Goal: Task Accomplishment & Management: Manage account settings

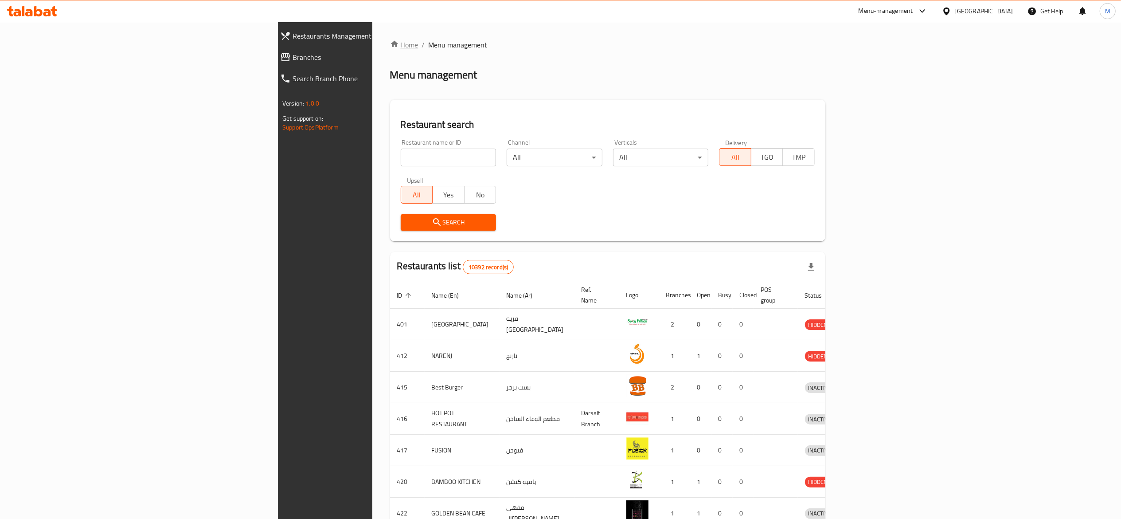
click at [390, 43] on link "Home" at bounding box center [404, 44] width 28 height 11
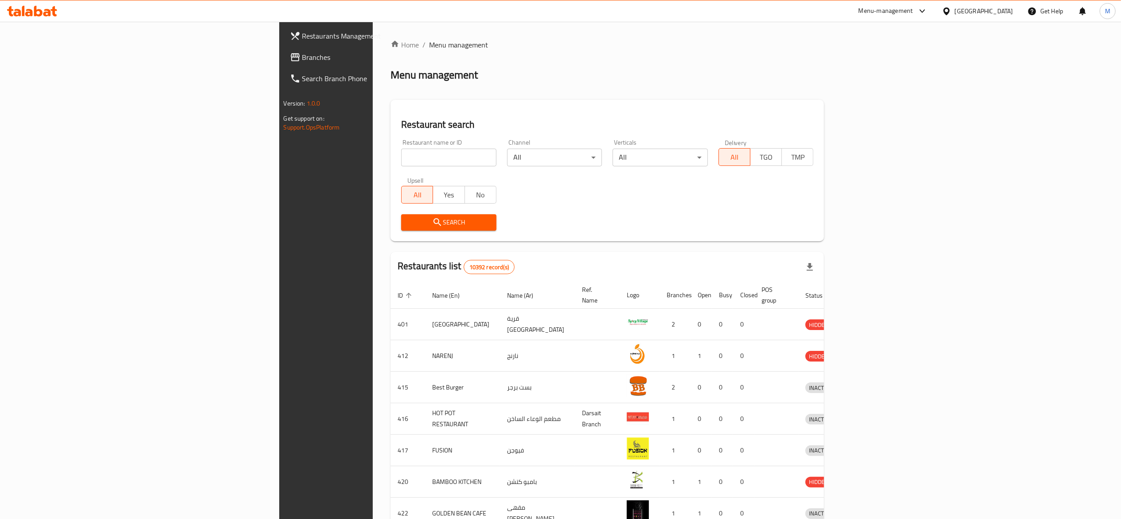
click at [401, 160] on input "search" at bounding box center [448, 157] width 95 height 18
type input "ؤ"
click button "Search" at bounding box center [448, 222] width 95 height 16
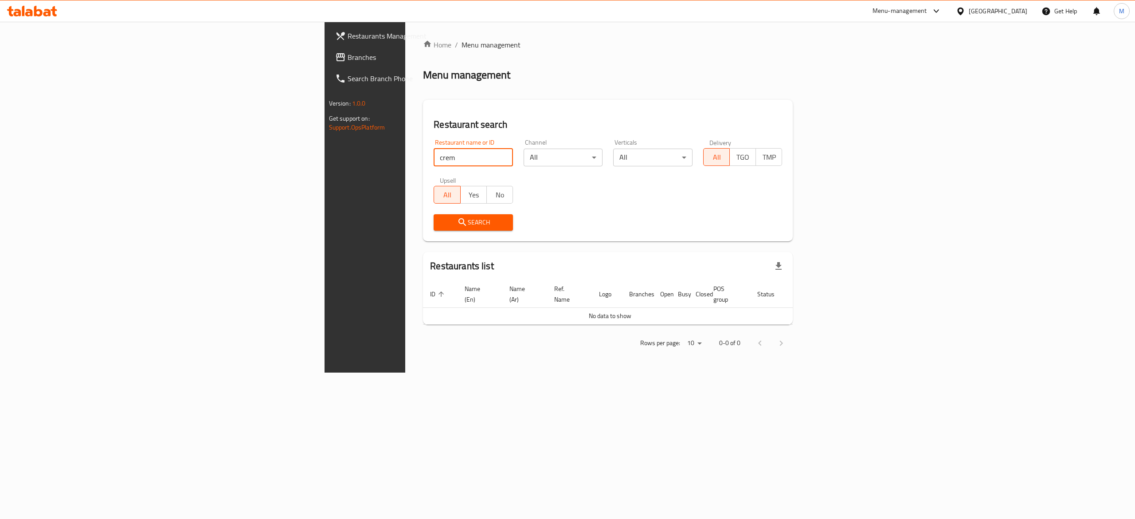
type input "crem"
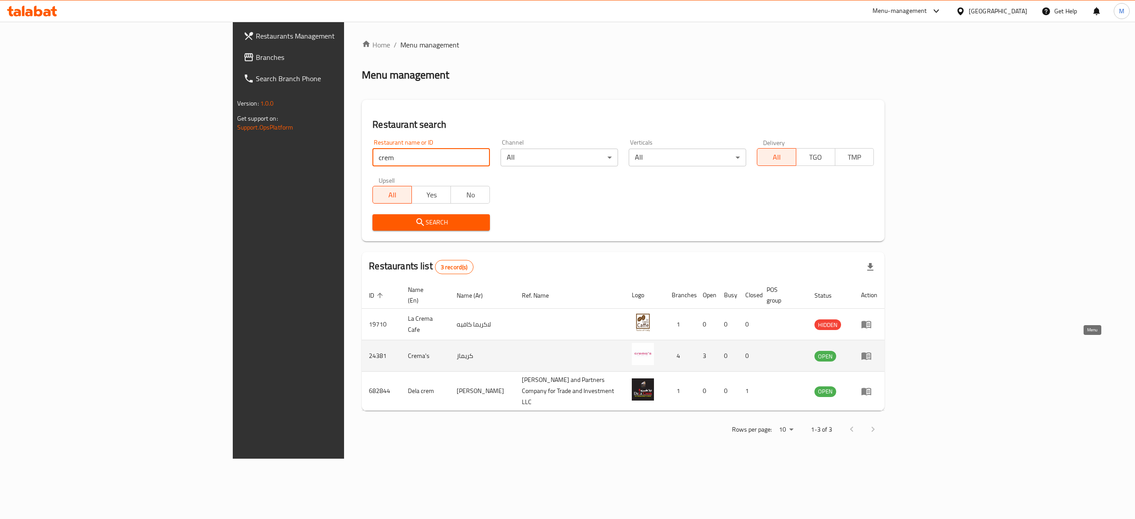
click at [871, 350] on icon "enhanced table" at bounding box center [866, 355] width 11 height 11
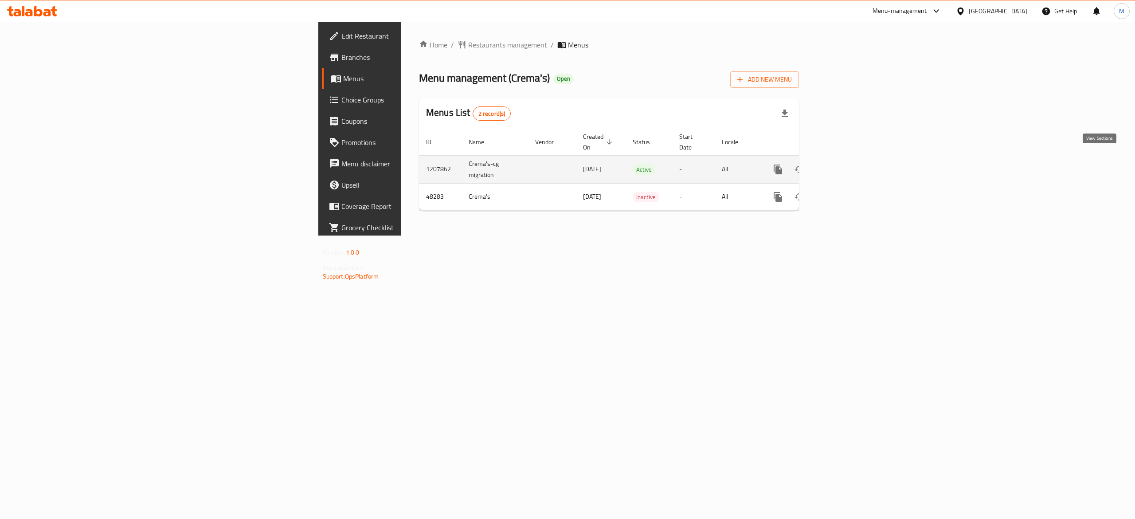
click at [846, 165] on icon "enhanced table" at bounding box center [842, 169] width 8 height 8
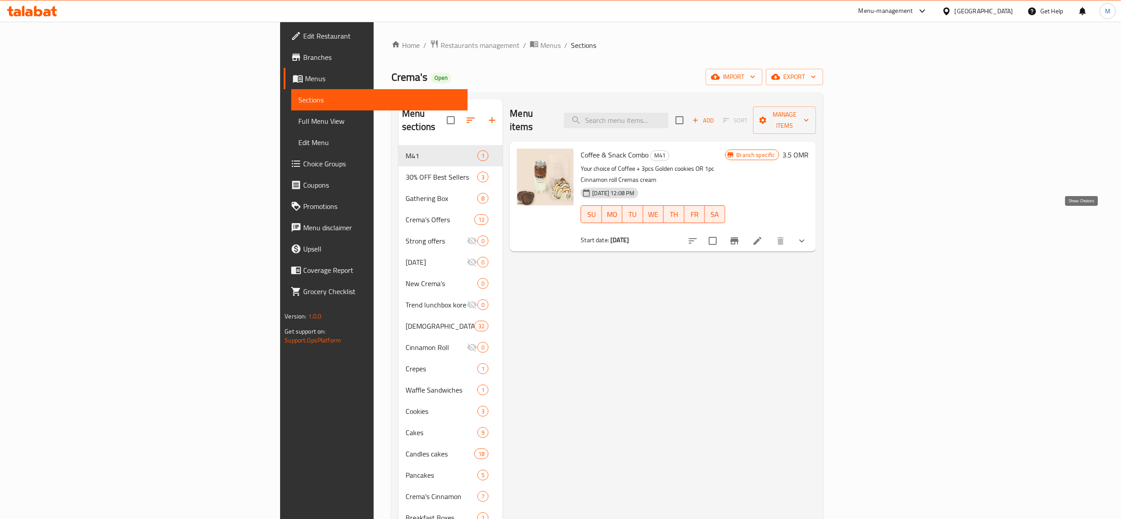
click at [804, 239] on icon "show more" at bounding box center [801, 240] width 5 height 3
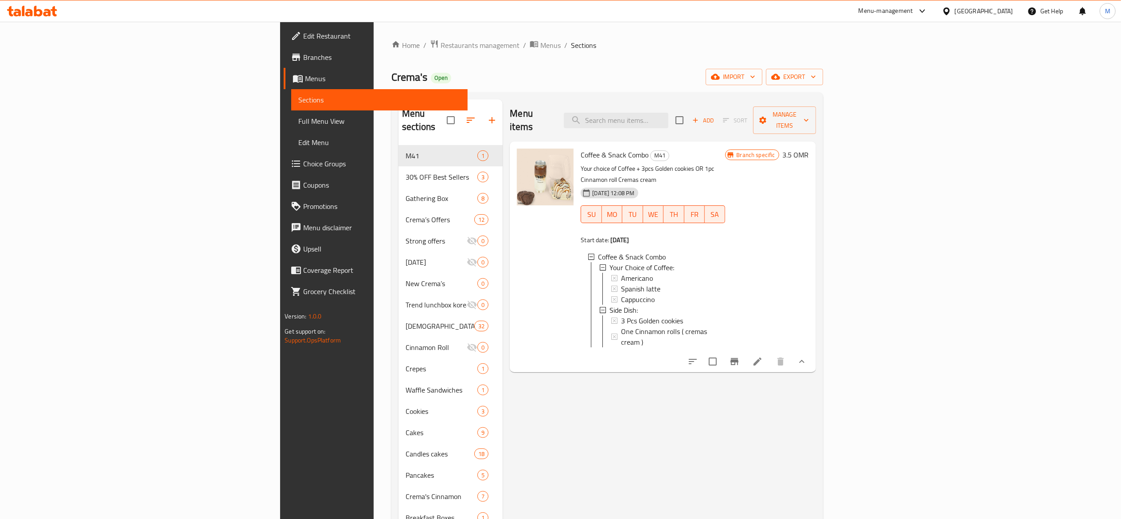
scroll to position [1, 0]
click at [599, 304] on div "Side Dish:" at bounding box center [658, 309] width 119 height 11
click at [303, 169] on span "Choice Groups" at bounding box center [381, 163] width 157 height 11
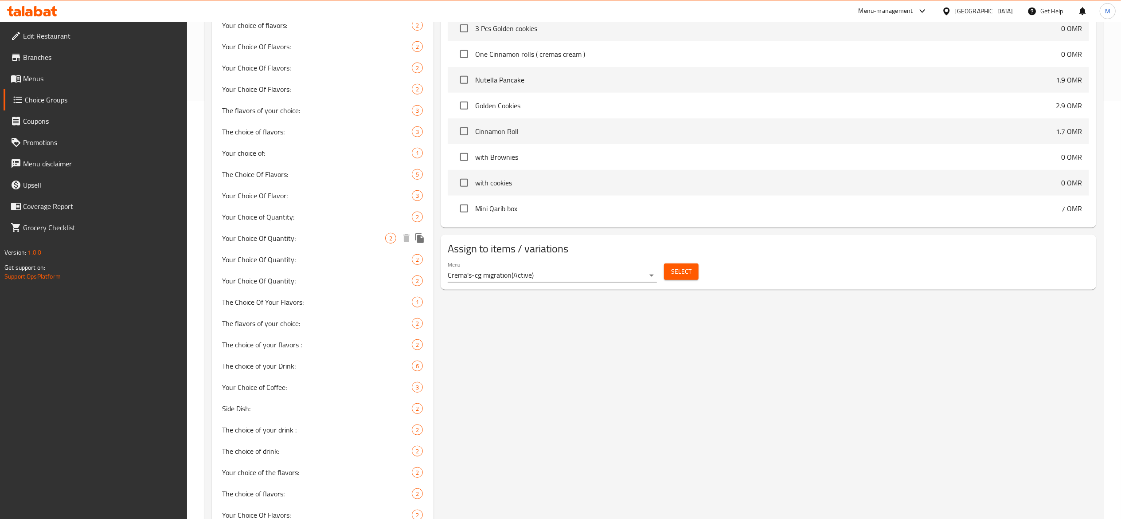
scroll to position [516, 0]
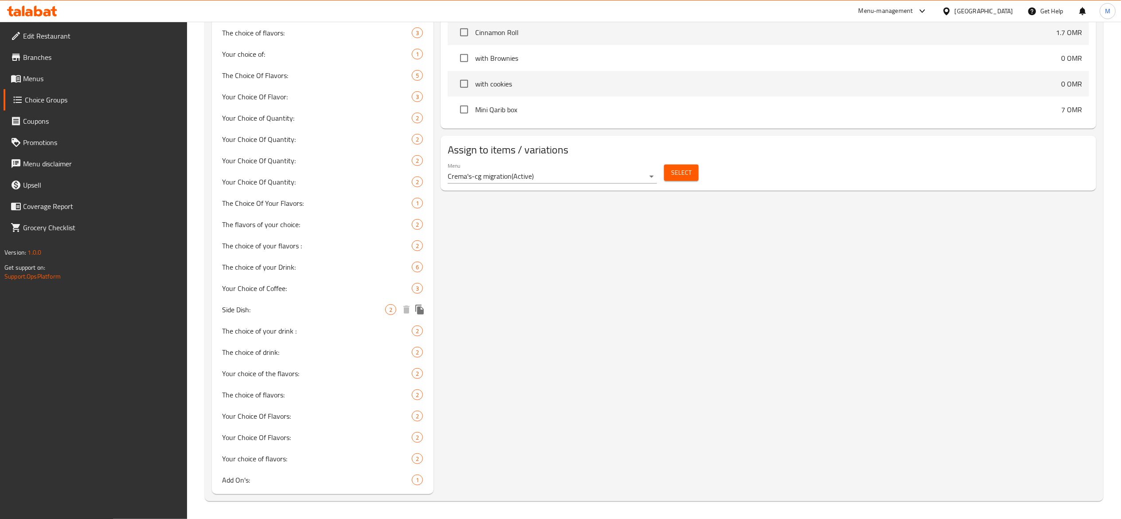
click at [293, 317] on div "Side Dish: 2" at bounding box center [323, 309] width 222 height 21
type input "Side Dish:"
type input "طبق جانبي:"
click at [293, 317] on div "Side Dish: 2" at bounding box center [323, 309] width 222 height 21
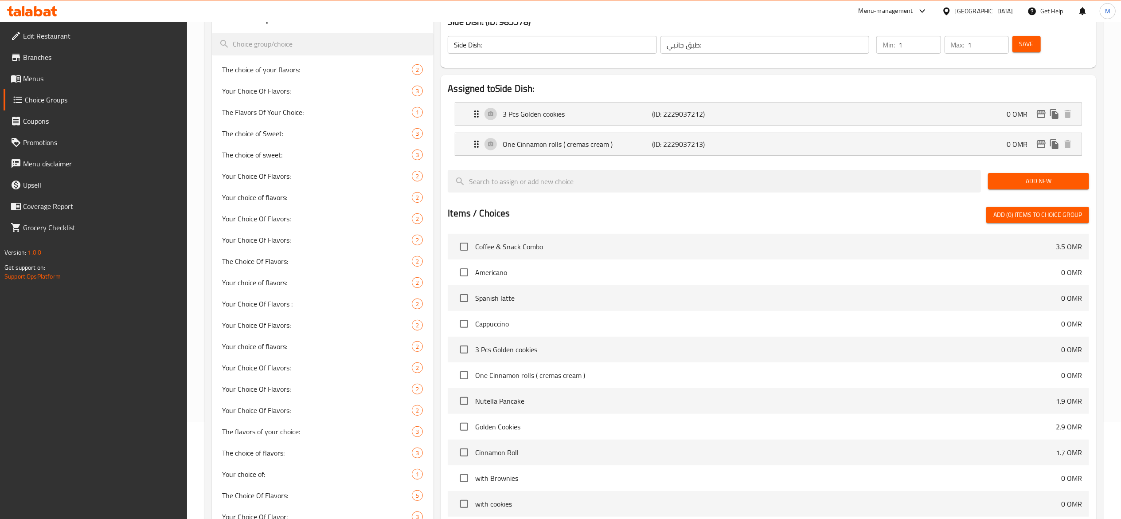
scroll to position [73, 0]
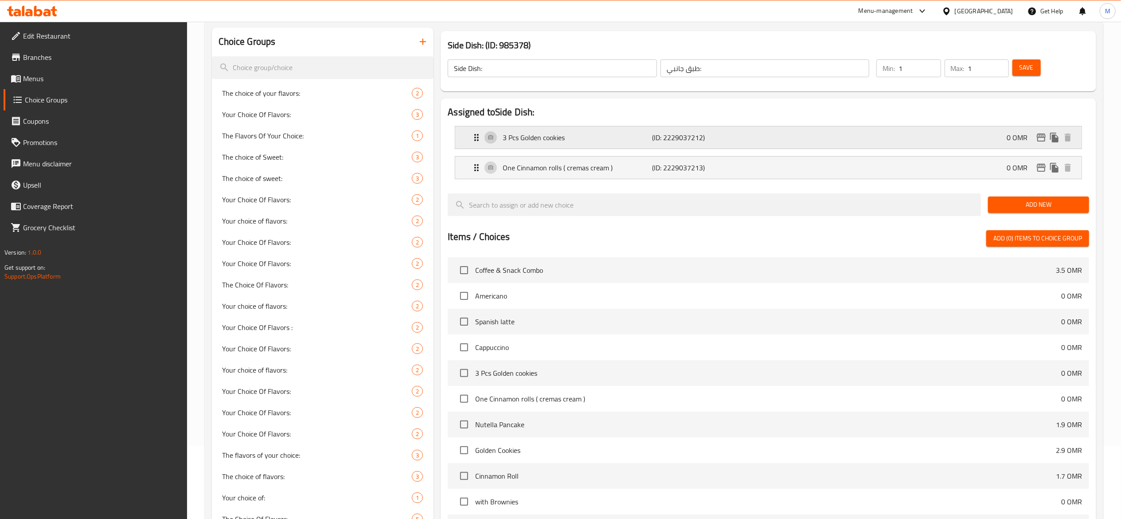
click at [477, 141] on icon "Expand" at bounding box center [476, 137] width 4 height 7
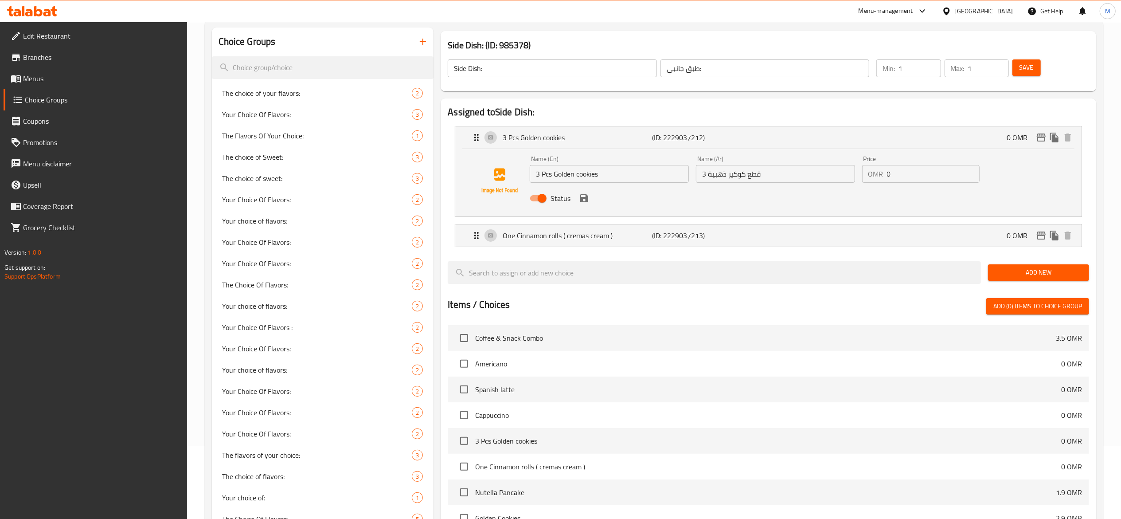
scroll to position [0, 0]
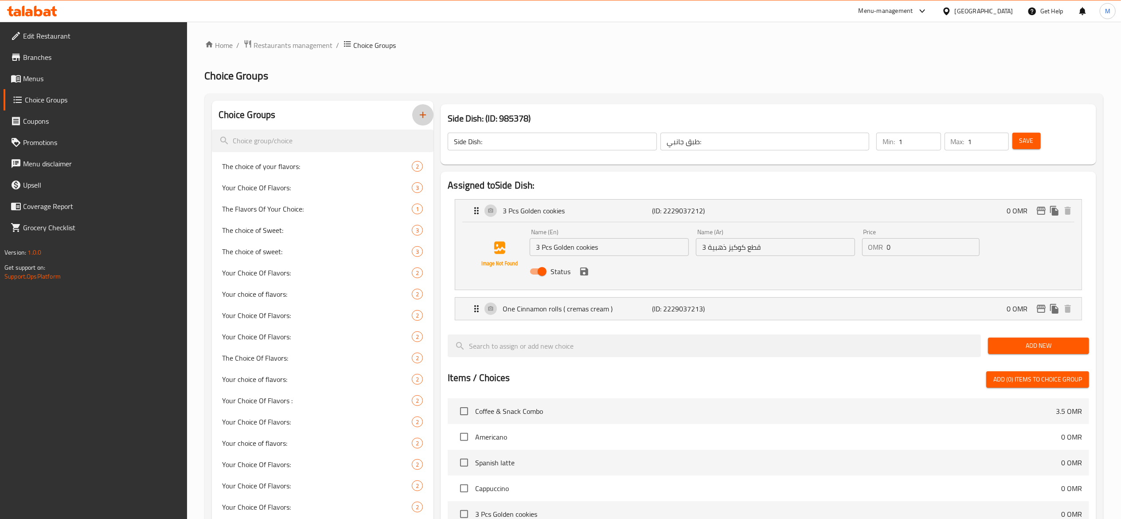
click at [428, 113] on button "button" at bounding box center [422, 114] width 21 height 21
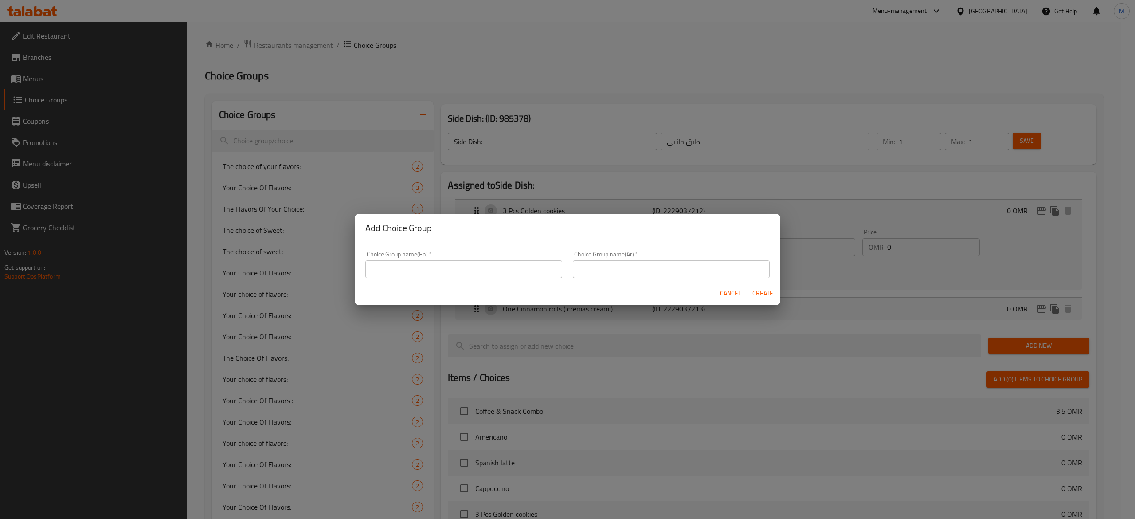
drag, startPoint x: 401, startPoint y: 281, endPoint x: 406, endPoint y: 273, distance: 10.0
click at [403, 280] on form "Choice Group name(En)   * Choice Group name(En) * Choice Group name(Ar)   * Cho…" at bounding box center [567, 273] width 425 height 63
click at [407, 271] on input "text" at bounding box center [463, 269] width 197 height 18
type input "Your choice of side item"
click at [655, 269] on input "text" at bounding box center [671, 269] width 197 height 18
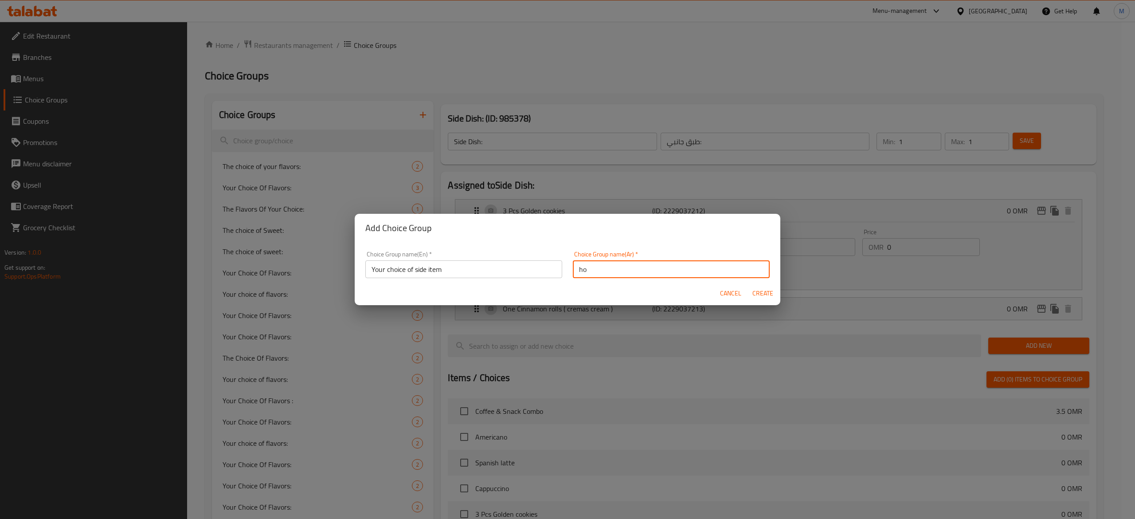
type input "h"
type input "اختيارك من الطبق الجانبي"
click at [500, 271] on input "Your choice of side item" at bounding box center [463, 269] width 197 height 18
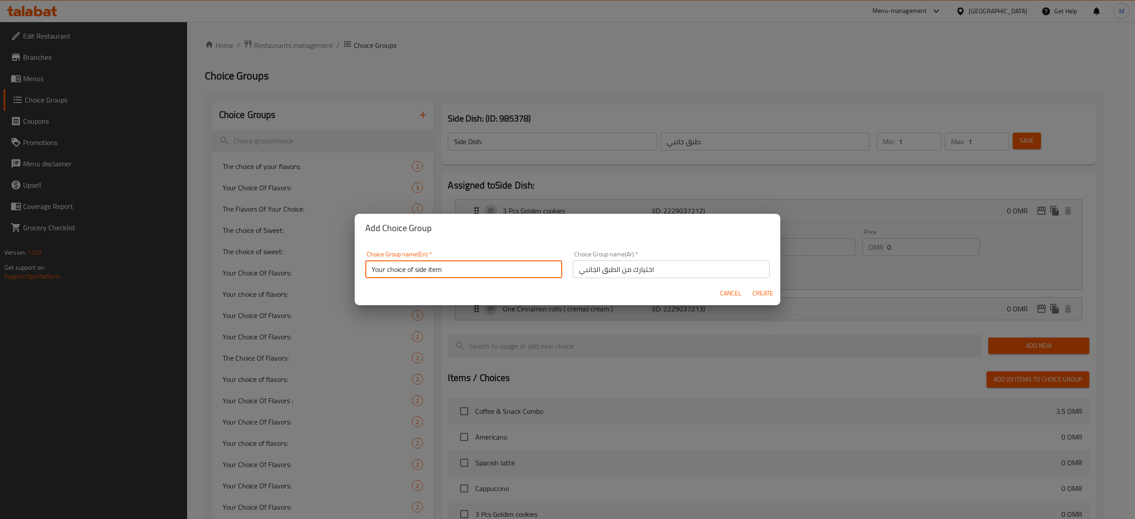
click at [756, 297] on span "Create" at bounding box center [762, 293] width 21 height 11
type input "Your choice of side item"
type input "اختيارك من الطبق الجانبي"
type input "0"
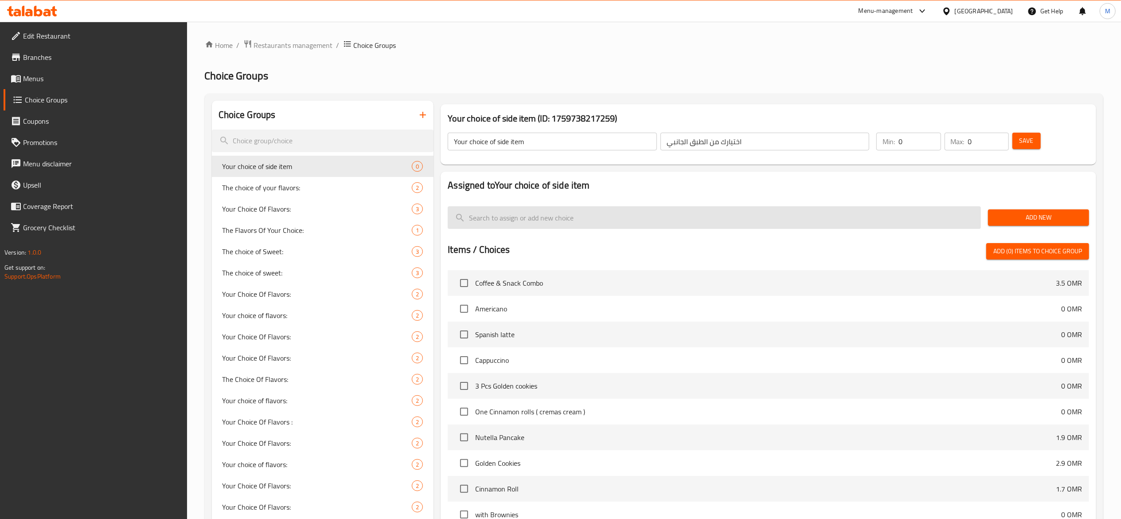
click at [556, 215] on input "search" at bounding box center [714, 217] width 533 height 23
type input "ؤ"
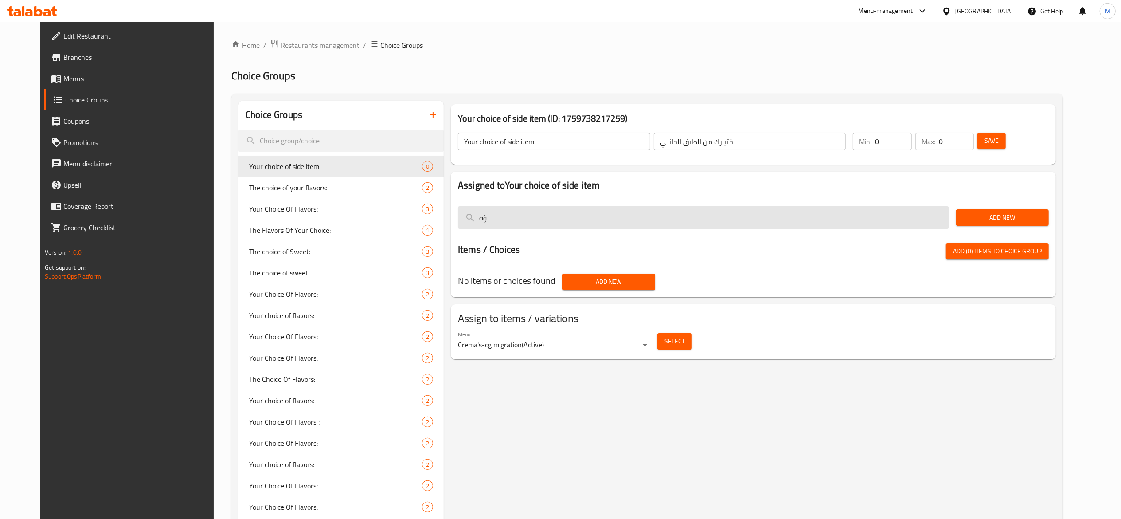
type input "ؤ"
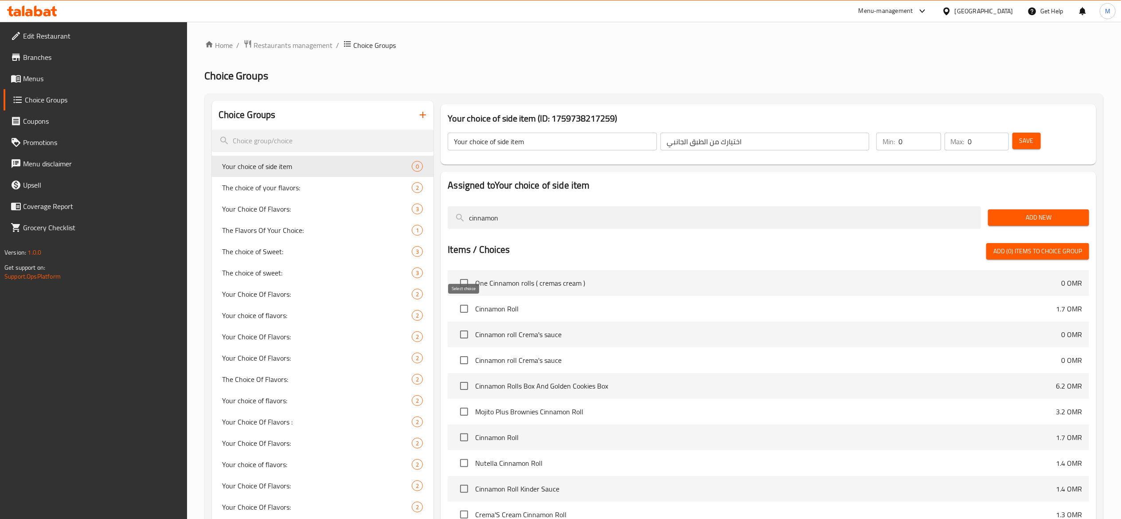
type input "cinnamon"
click at [464, 309] on input "checkbox" at bounding box center [464, 308] width 19 height 19
checkbox input "true"
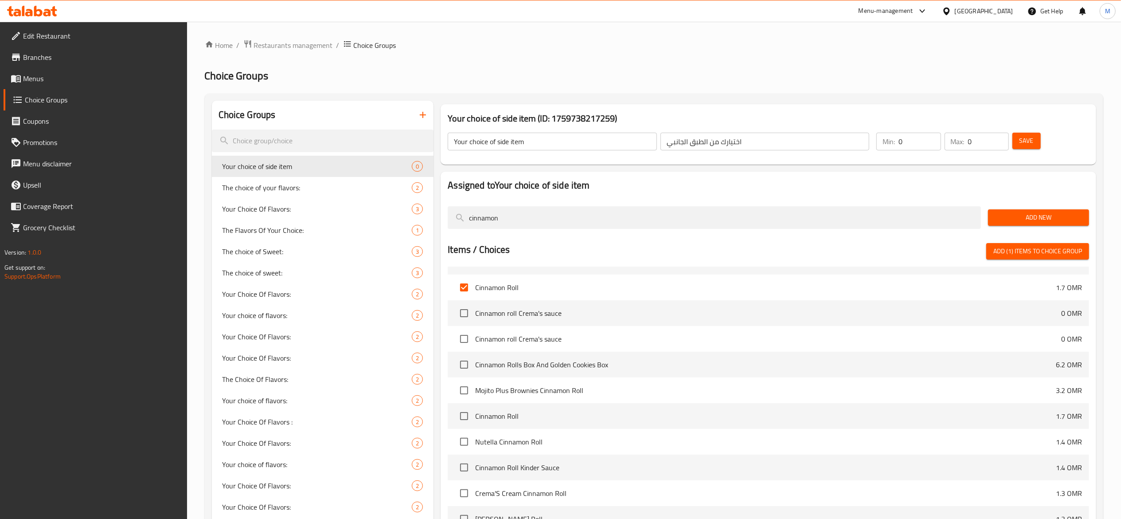
scroll to position [27, 0]
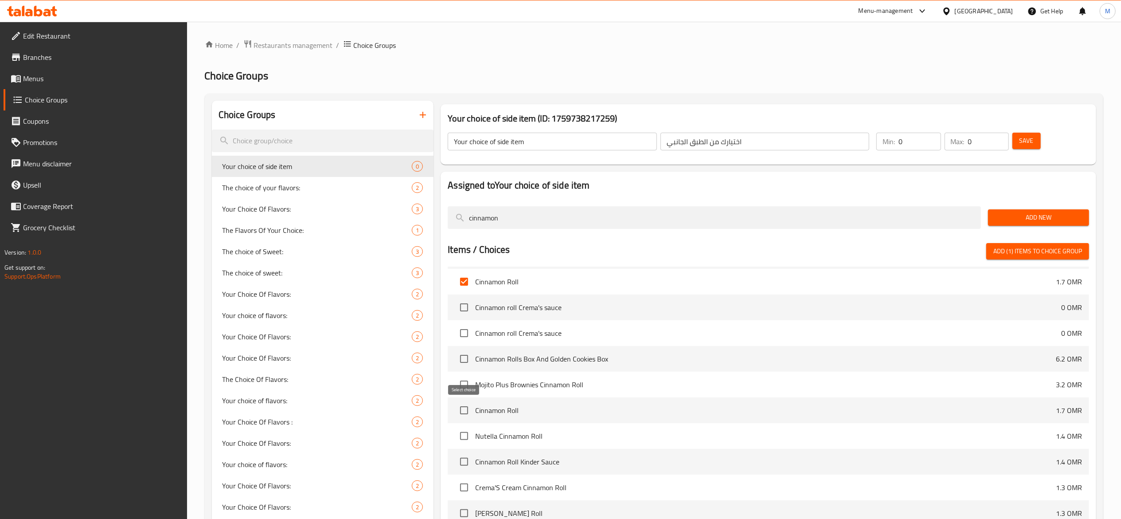
click at [460, 411] on input "checkbox" at bounding box center [464, 410] width 19 height 19
checkbox input "true"
click at [463, 435] on input "checkbox" at bounding box center [464, 435] width 19 height 19
checkbox input "true"
click at [464, 458] on input "checkbox" at bounding box center [464, 461] width 19 height 19
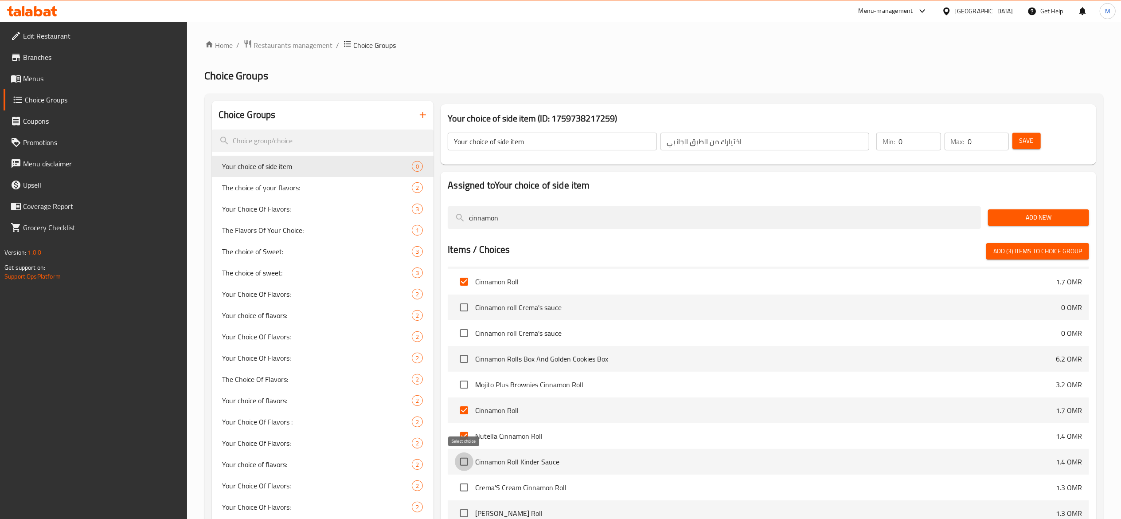
checkbox input "true"
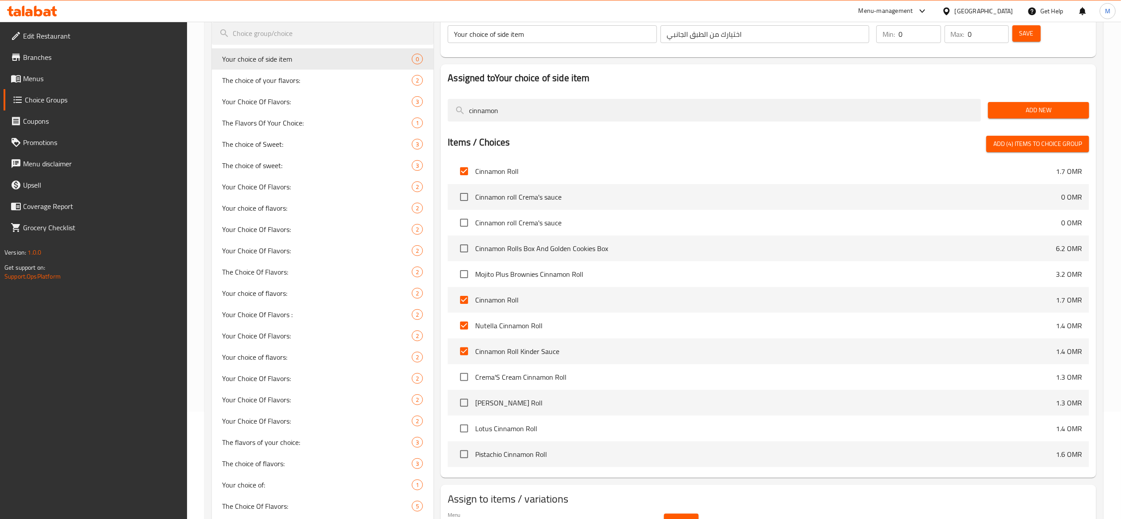
scroll to position [177, 0]
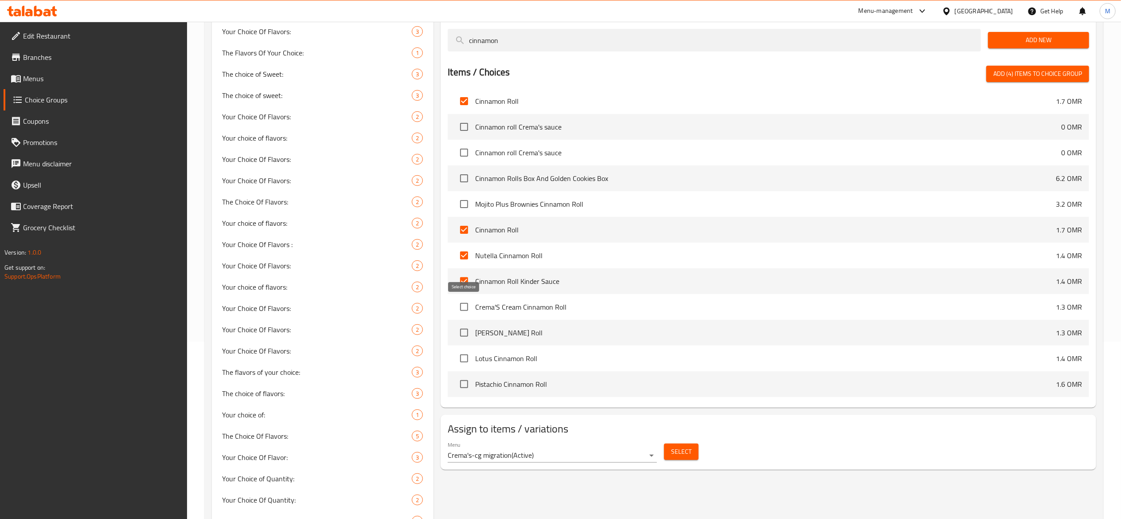
click at [463, 308] on input "checkbox" at bounding box center [464, 306] width 19 height 19
checkbox input "true"
click at [462, 332] on input "checkbox" at bounding box center [464, 332] width 19 height 19
checkbox input "true"
click at [463, 360] on input "checkbox" at bounding box center [464, 358] width 19 height 19
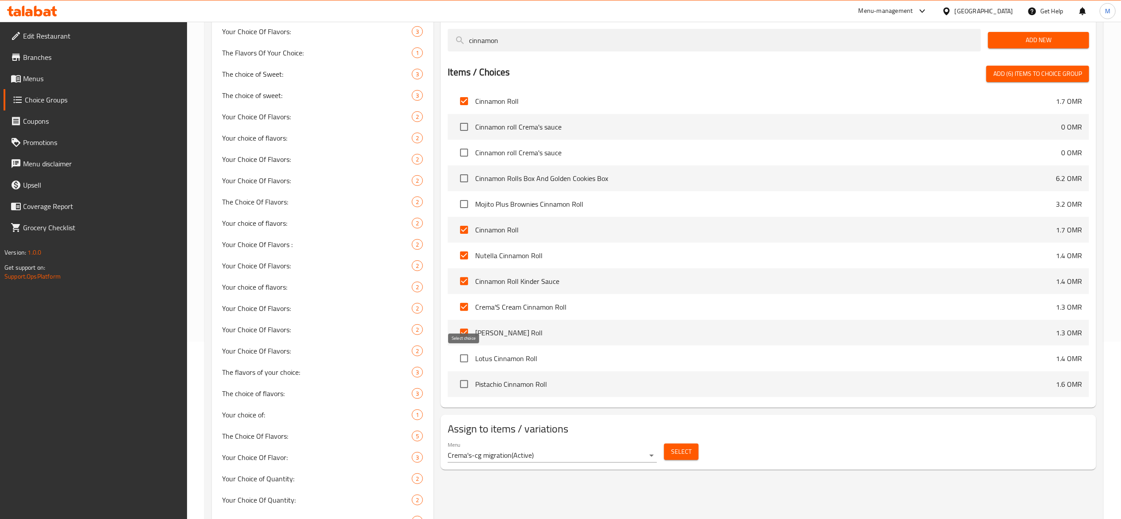
checkbox input "true"
click at [463, 384] on input "checkbox" at bounding box center [464, 384] width 19 height 19
checkbox input "true"
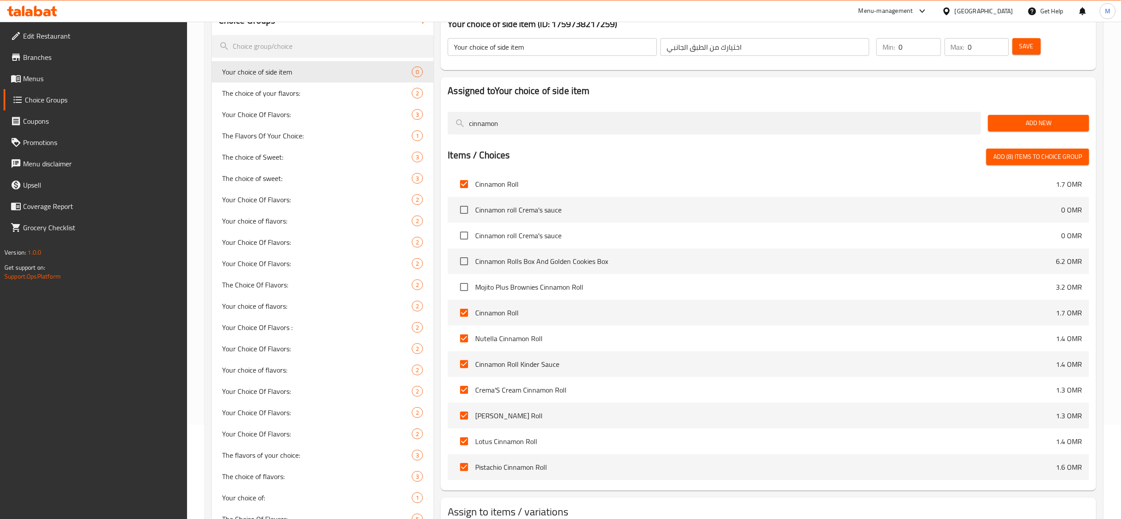
scroll to position [6, 0]
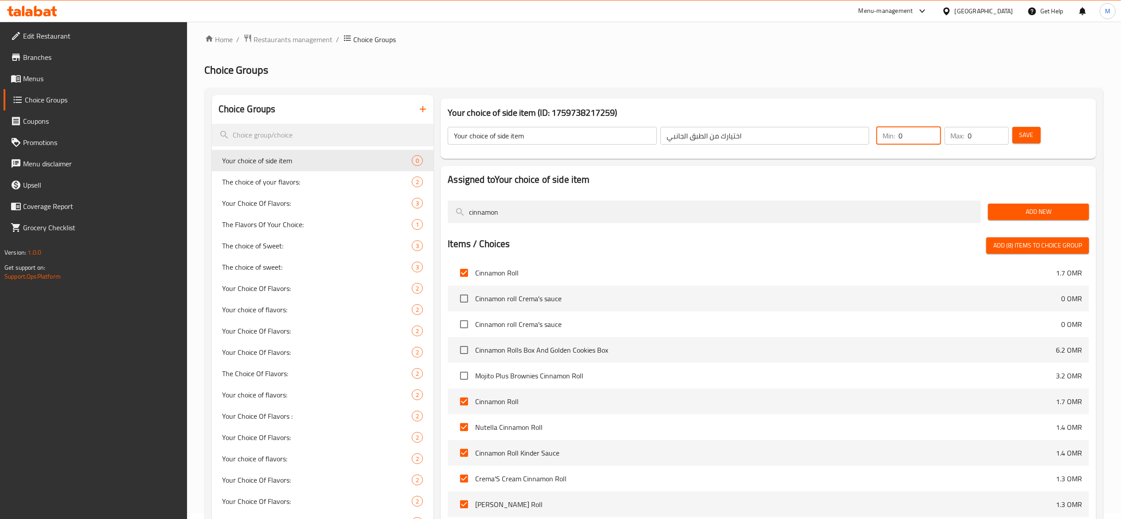
click at [908, 134] on input "0" at bounding box center [919, 136] width 42 height 18
type input "1"
click at [964, 137] on p "Max:" at bounding box center [958, 135] width 14 height 11
click at [979, 137] on input "0" at bounding box center [988, 136] width 41 height 18
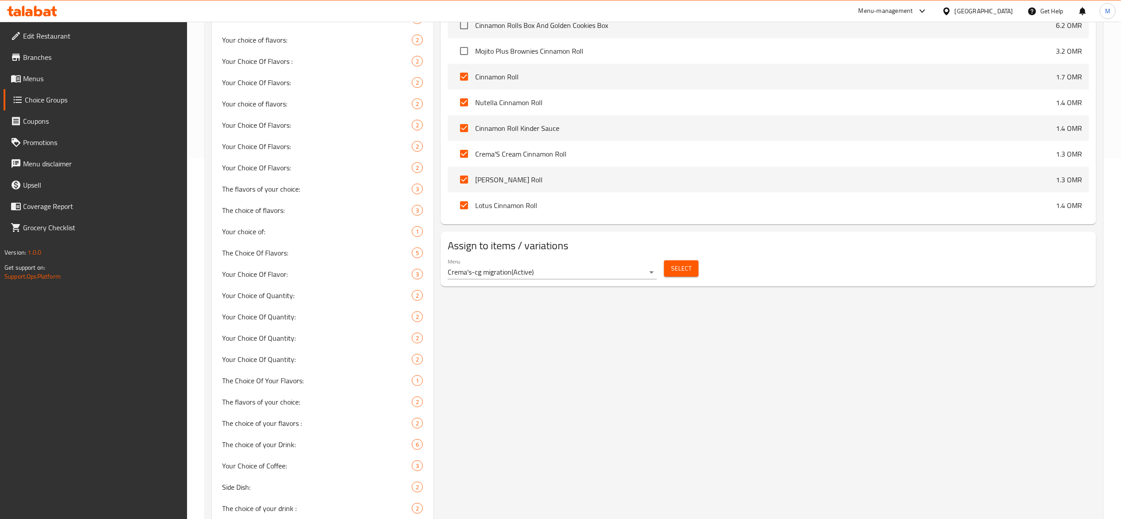
scroll to position [0, 0]
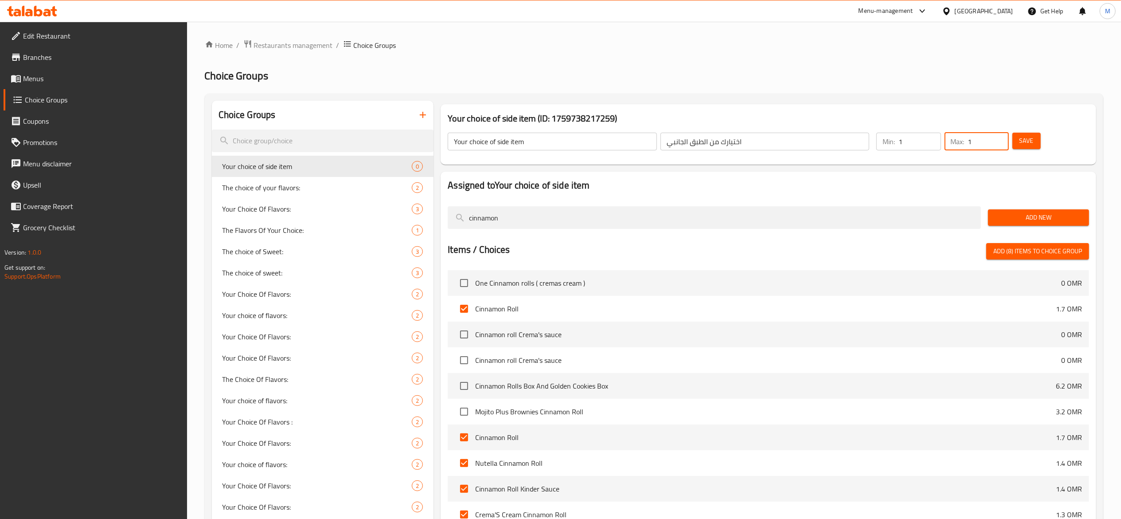
type input "1"
click at [1037, 253] on span "Add (8) items to choice group" at bounding box center [1037, 251] width 89 height 11
checkbox input "false"
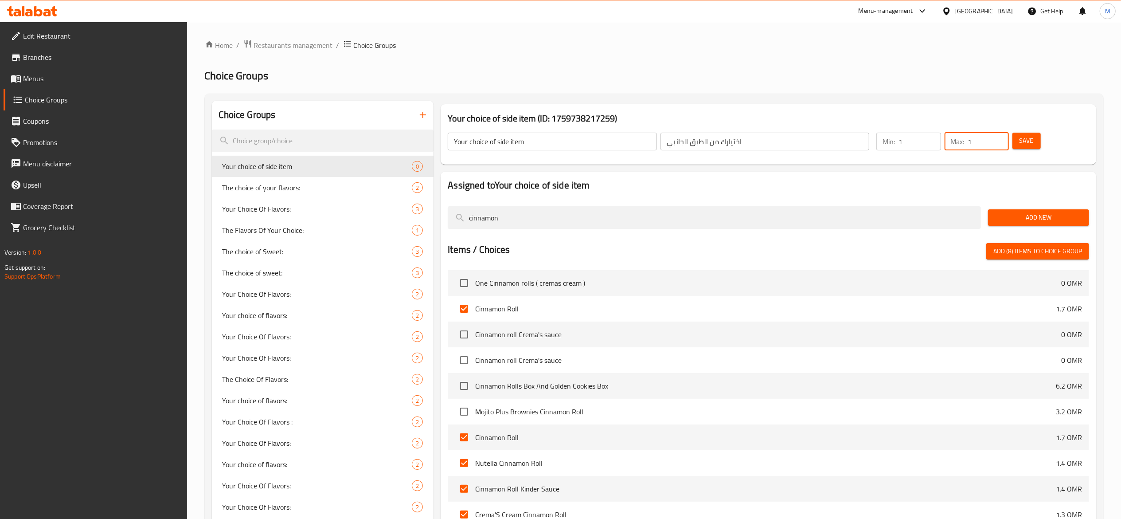
checkbox input "false"
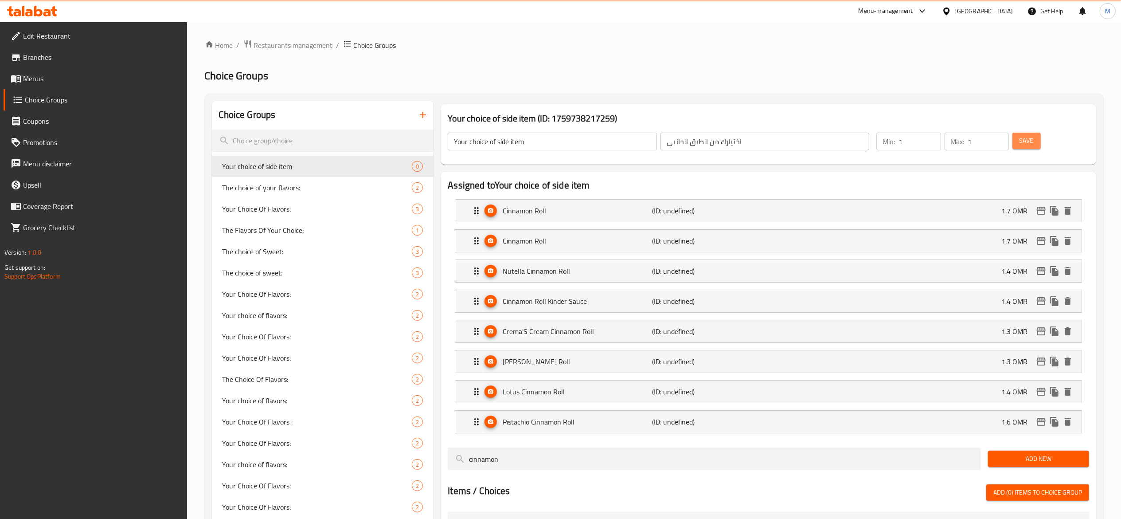
click at [1031, 140] on span "Save" at bounding box center [1026, 140] width 14 height 11
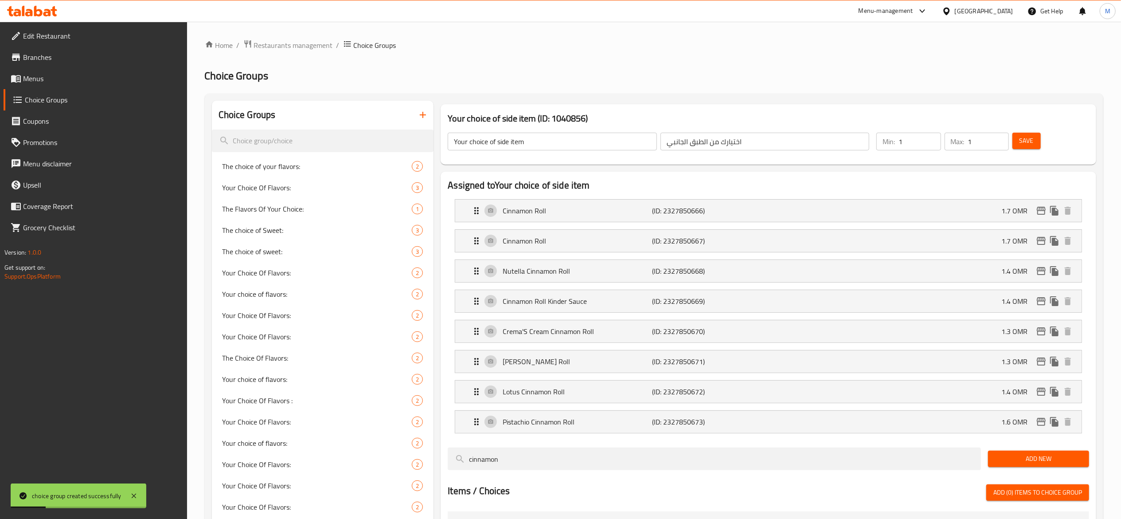
click at [27, 95] on span "Choice Groups" at bounding box center [102, 99] width 155 height 11
click at [50, 85] on link "Menus" at bounding box center [95, 78] width 183 height 21
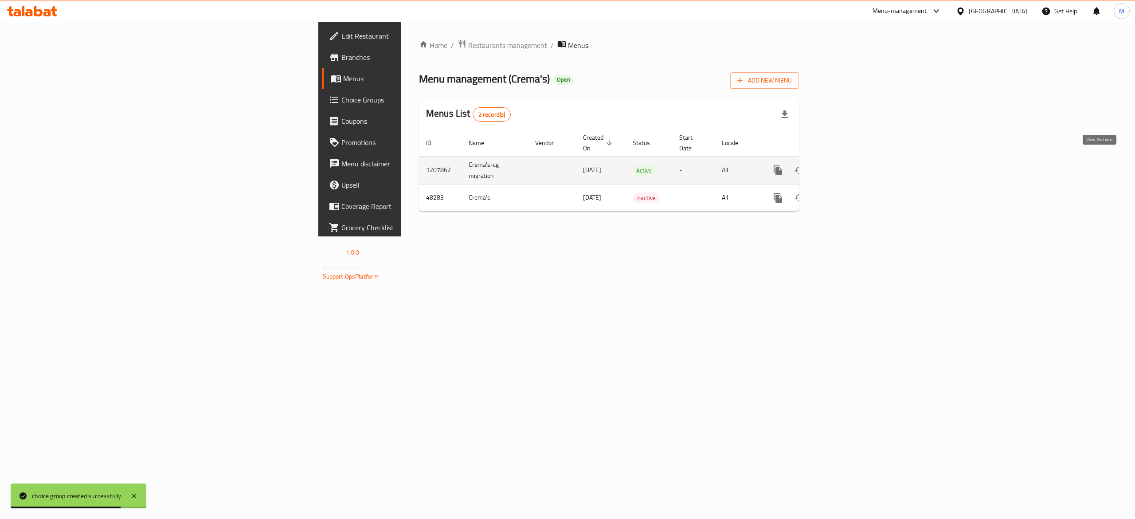
click at [847, 165] on icon "enhanced table" at bounding box center [841, 170] width 11 height 11
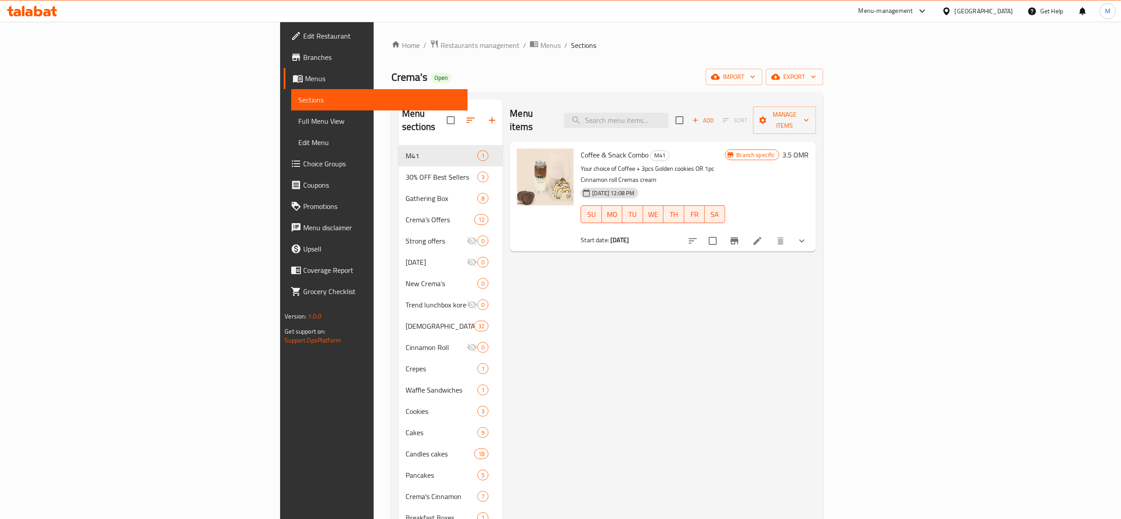
click at [770, 233] on li at bounding box center [757, 241] width 25 height 16
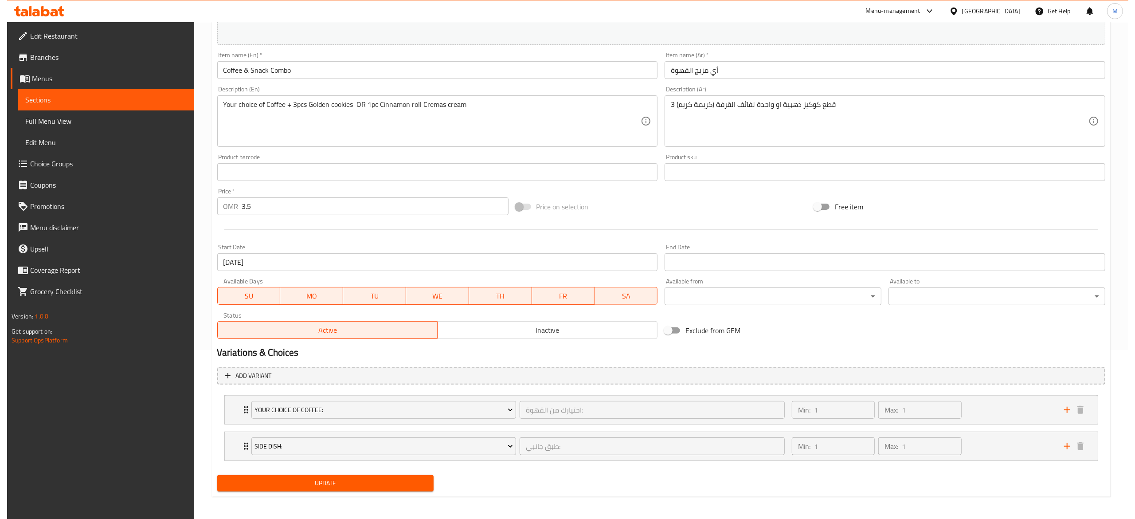
scroll to position [172, 0]
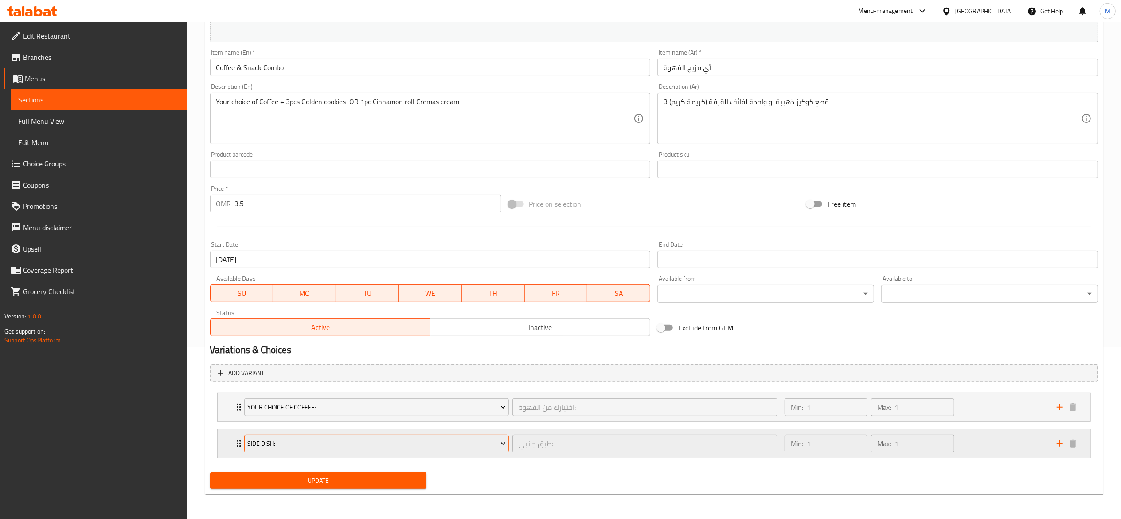
click at [327, 439] on span "Side Dish:" at bounding box center [376, 443] width 258 height 11
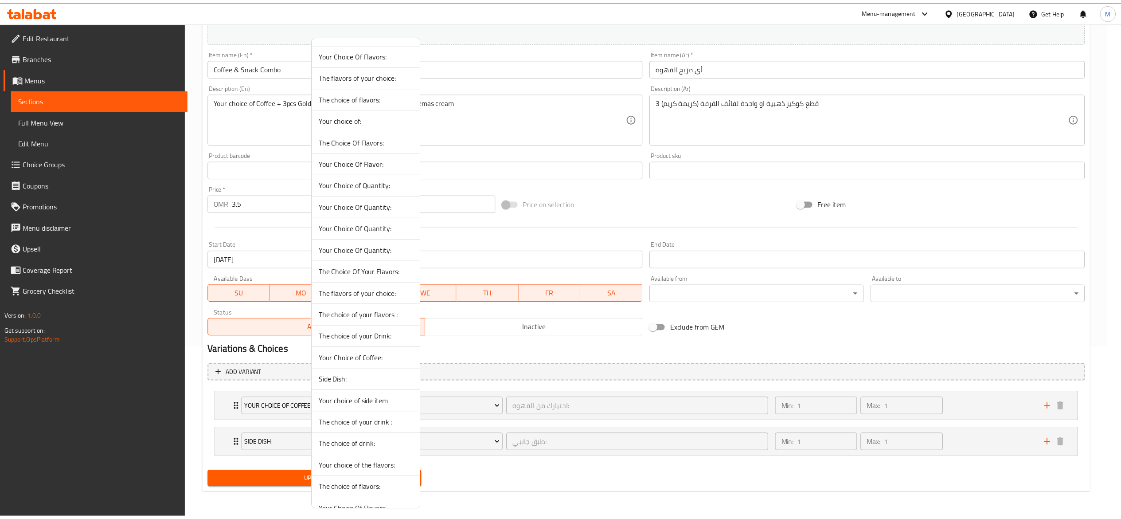
scroll to position [428, 0]
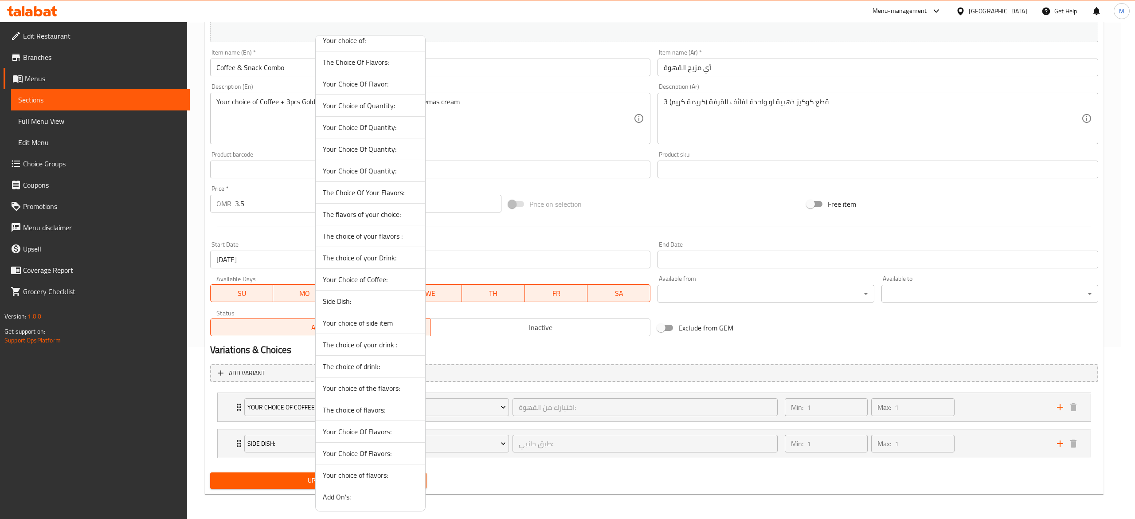
click at [397, 322] on span "Your choice of side item" at bounding box center [370, 322] width 95 height 11
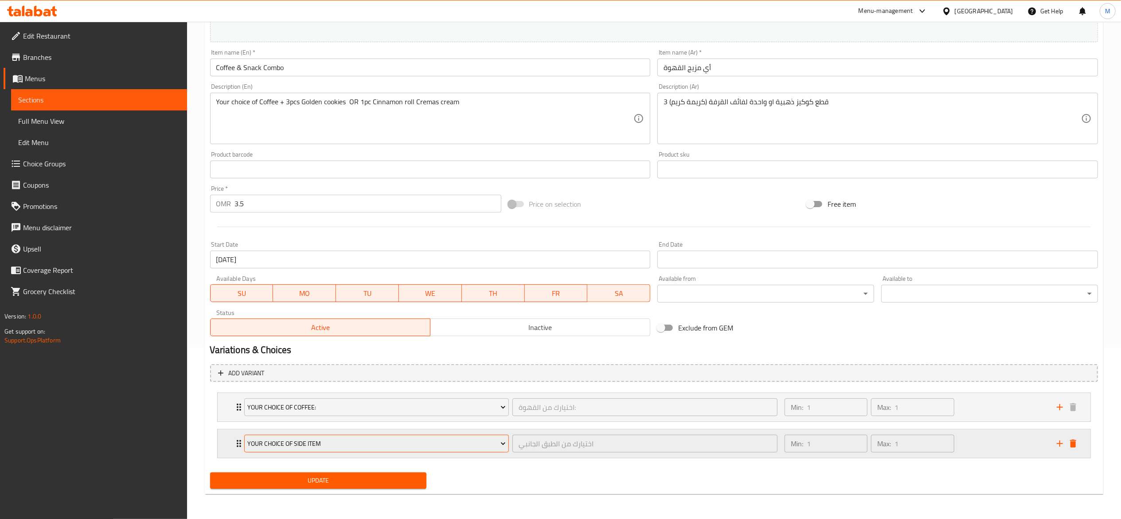
click at [289, 444] on span "Your choice of side item" at bounding box center [376, 443] width 258 height 11
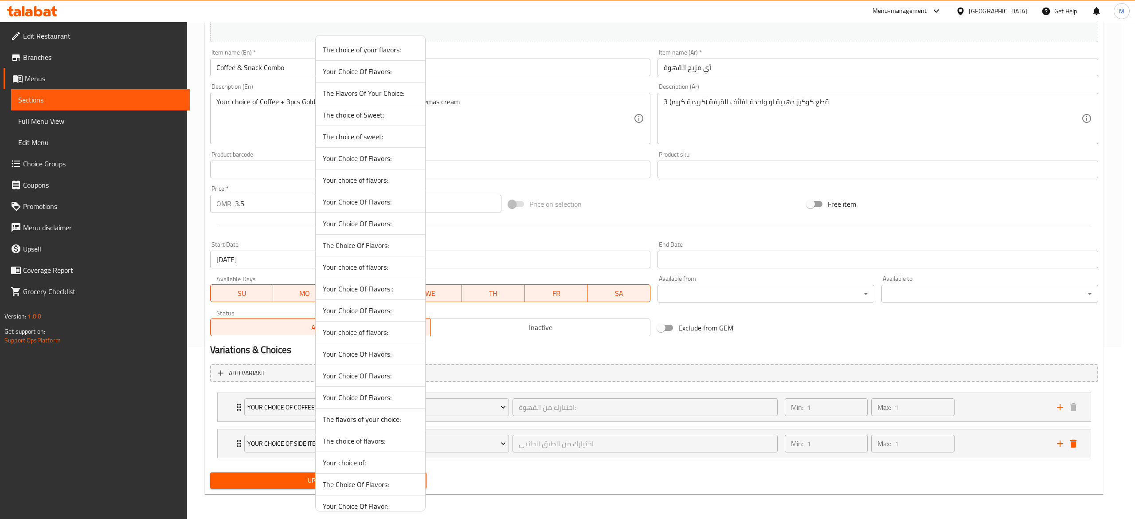
click at [233, 447] on div at bounding box center [567, 259] width 1135 height 519
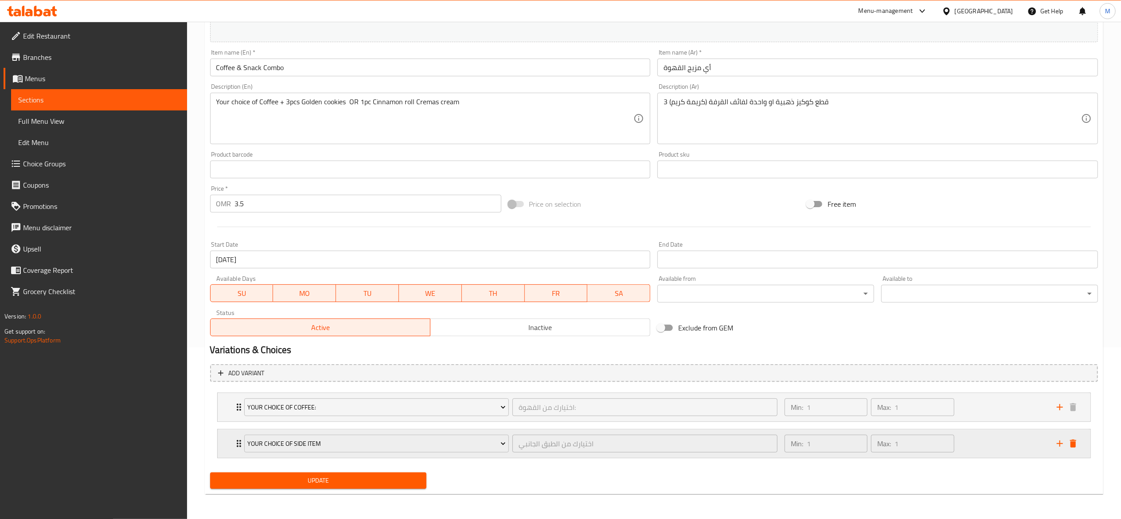
click at [237, 444] on icon "Expand" at bounding box center [239, 443] width 11 height 11
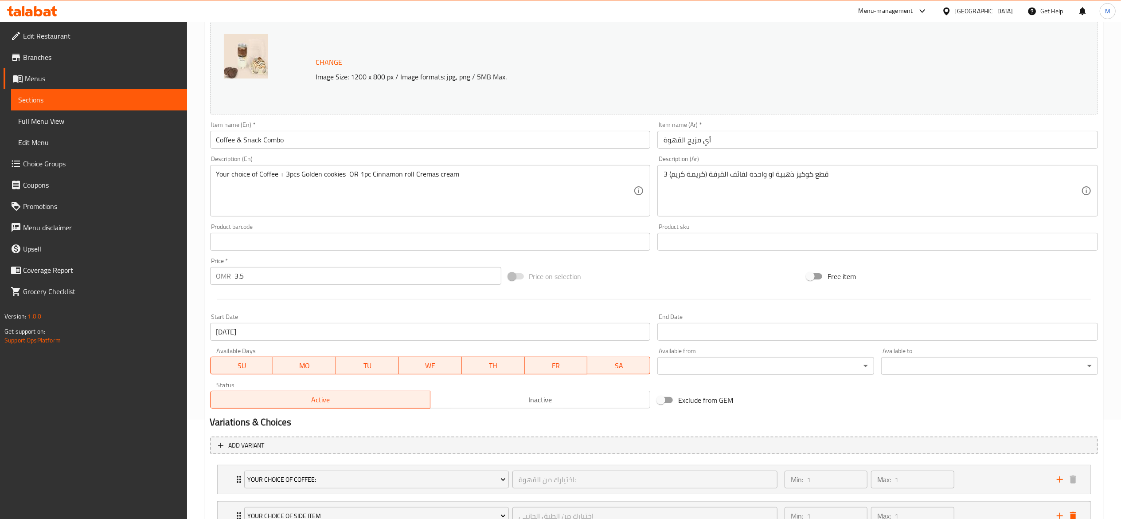
scroll to position [0, 0]
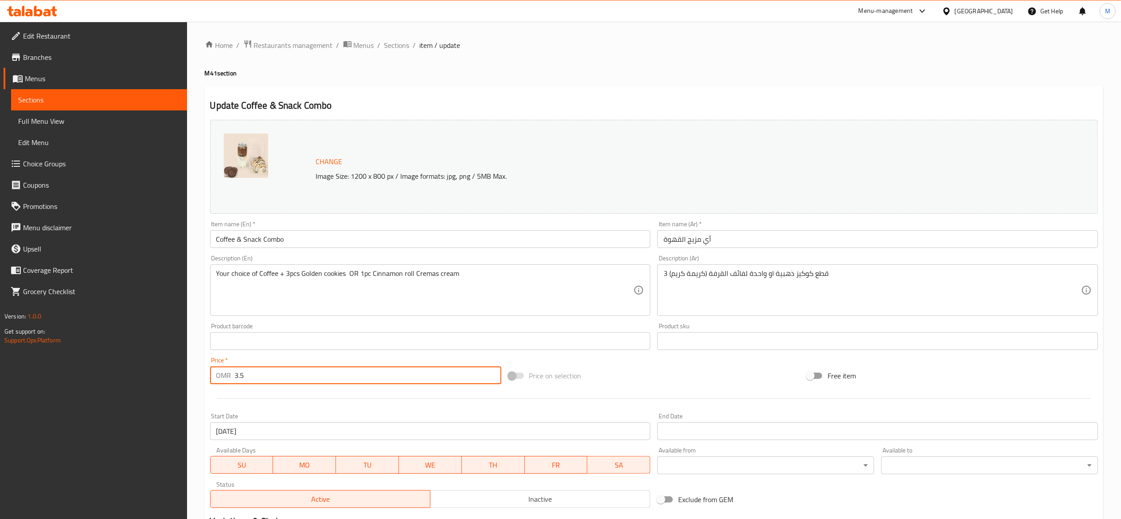
click at [285, 384] on input "3.5" at bounding box center [368, 375] width 266 height 18
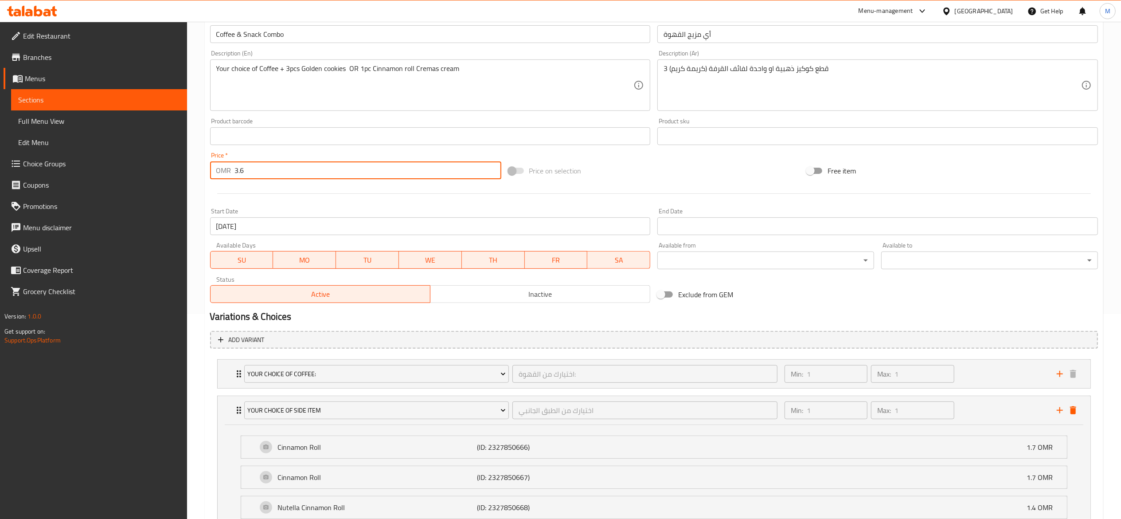
scroll to position [89, 0]
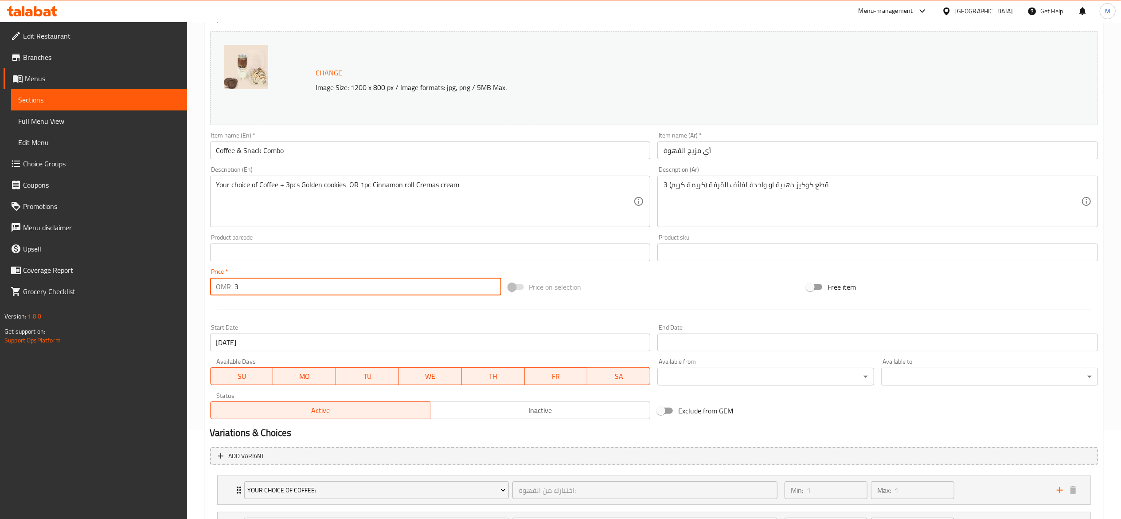
type input "3.5"
click at [254, 65] on img at bounding box center [246, 67] width 44 height 44
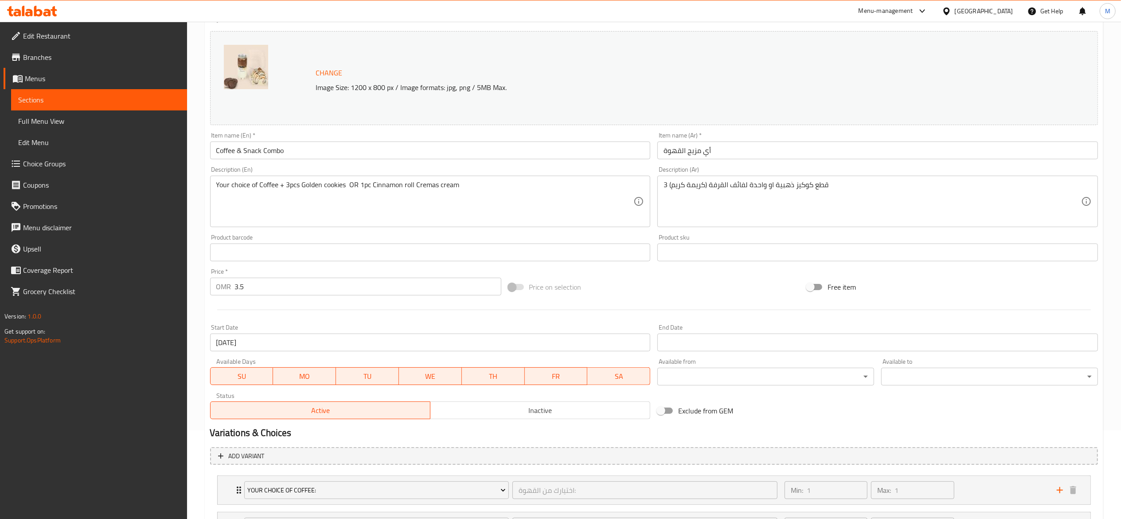
click at [235, 76] on img at bounding box center [246, 67] width 44 height 44
